Goal: Information Seeking & Learning: Learn about a topic

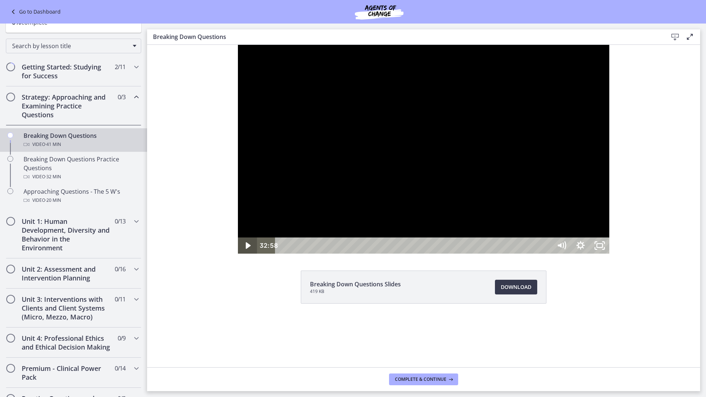
click at [239, 254] on icon "Play Video" at bounding box center [248, 245] width 19 height 16
click at [547, 254] on div "34:25" at bounding box center [414, 245] width 265 height 16
click at [547, 254] on div "33:53" at bounding box center [414, 245] width 265 height 16
click at [547, 254] on div "34:09" at bounding box center [414, 245] width 265 height 16
drag, startPoint x: 369, startPoint y: 191, endPoint x: 600, endPoint y: 218, distance: 232.7
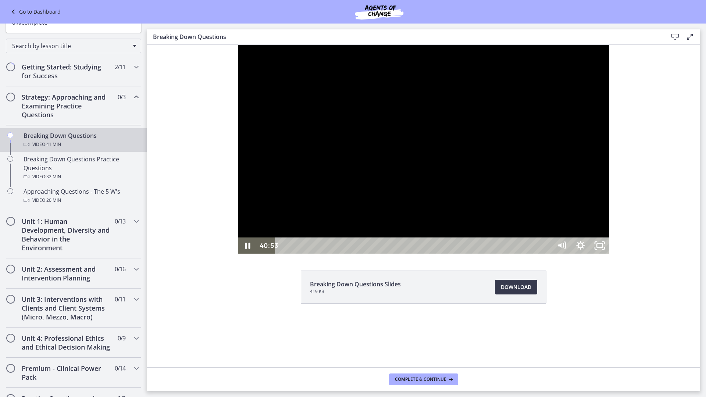
click at [600, 218] on div at bounding box center [423, 149] width 371 height 209
click at [600, 216] on div at bounding box center [423, 149] width 371 height 209
click at [238, 254] on icon "Pause" at bounding box center [247, 245] width 19 height 16
click at [239, 254] on icon "Play Video" at bounding box center [248, 245] width 19 height 16
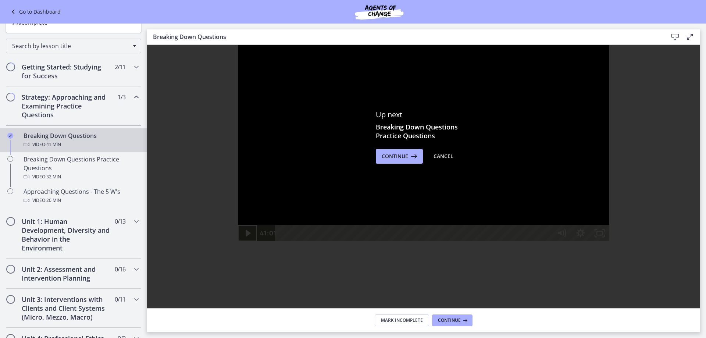
scroll to position [110, 0]
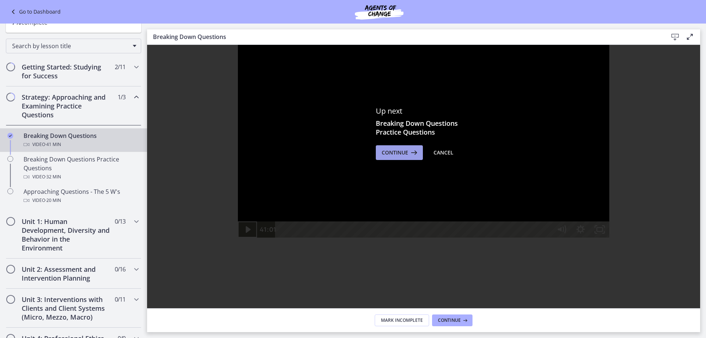
click at [408, 153] on icon at bounding box center [413, 152] width 10 height 9
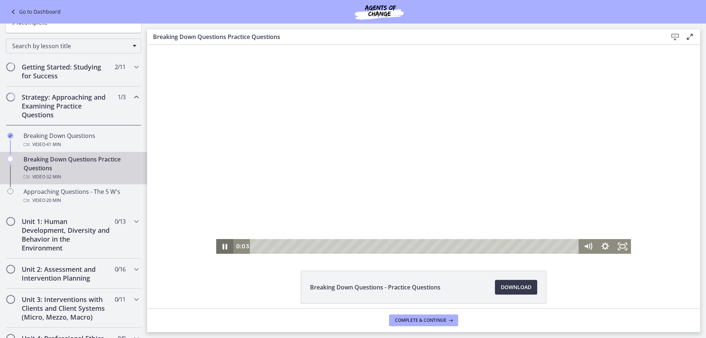
click at [222, 246] on icon "Pause" at bounding box center [224, 247] width 5 height 6
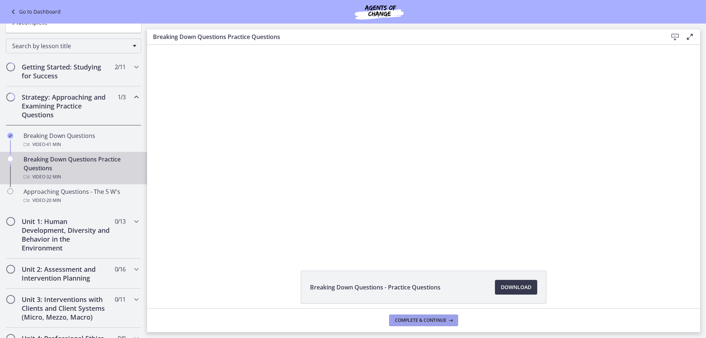
click at [442, 322] on span "Complete & continue" at bounding box center [420, 320] width 51 height 6
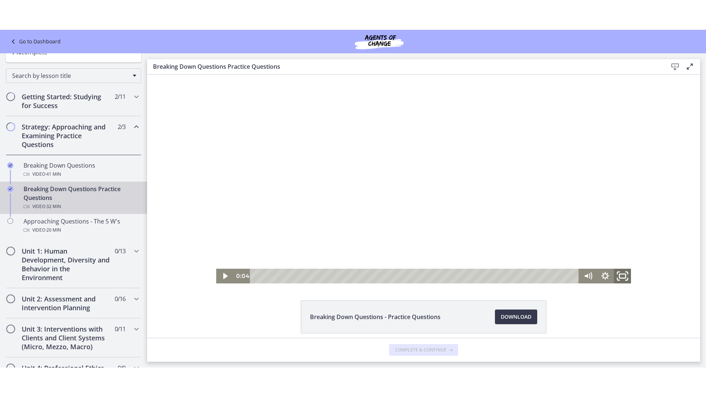
click at [619, 275] on icon "Fullscreen" at bounding box center [622, 276] width 21 height 18
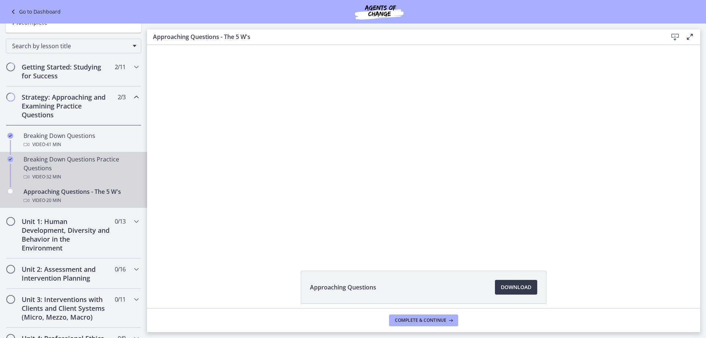
click at [61, 176] on span "· 32 min" at bounding box center [53, 176] width 16 height 9
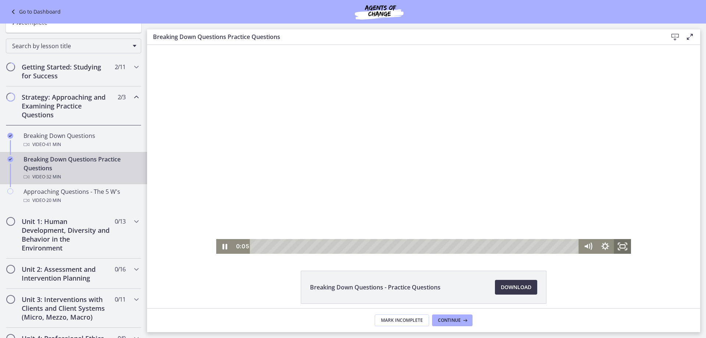
click at [616, 244] on icon "Fullscreen" at bounding box center [621, 246] width 17 height 15
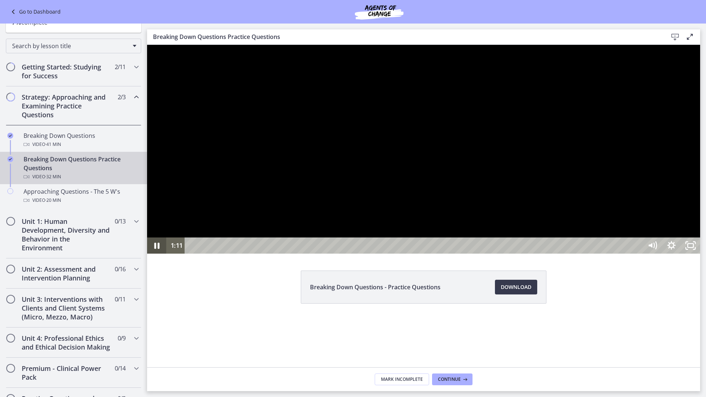
click at [159, 254] on icon "Pause" at bounding box center [156, 245] width 19 height 16
click at [338, 254] on div at bounding box center [423, 149] width 553 height 209
click at [159, 254] on icon "Pause" at bounding box center [156, 245] width 19 height 16
